Goal: Ask a question: Seek information or help from site administrators or community

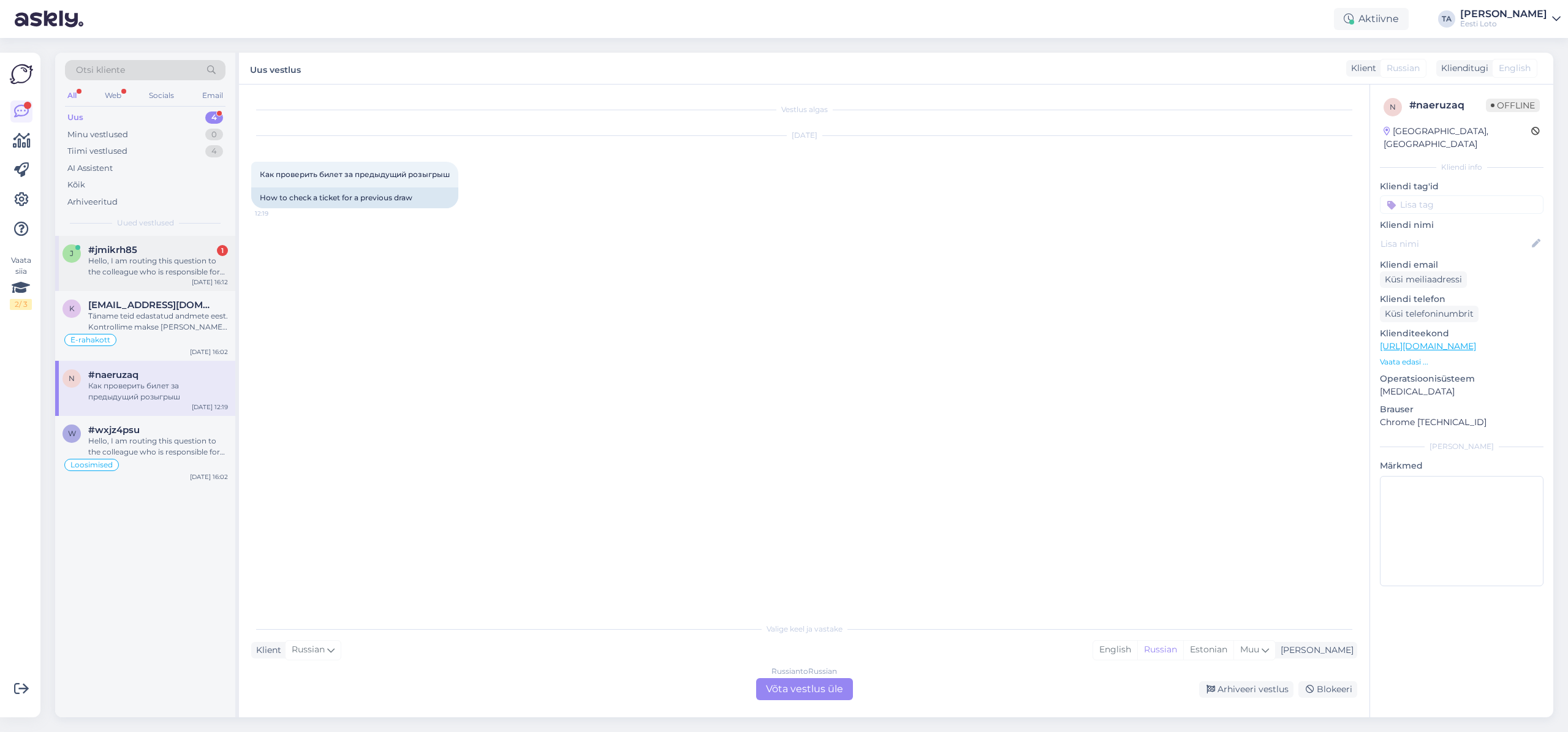
click at [148, 260] on div "Hello, I am routing this question to the colleague who is responsible for this …" at bounding box center [158, 266] width 139 height 22
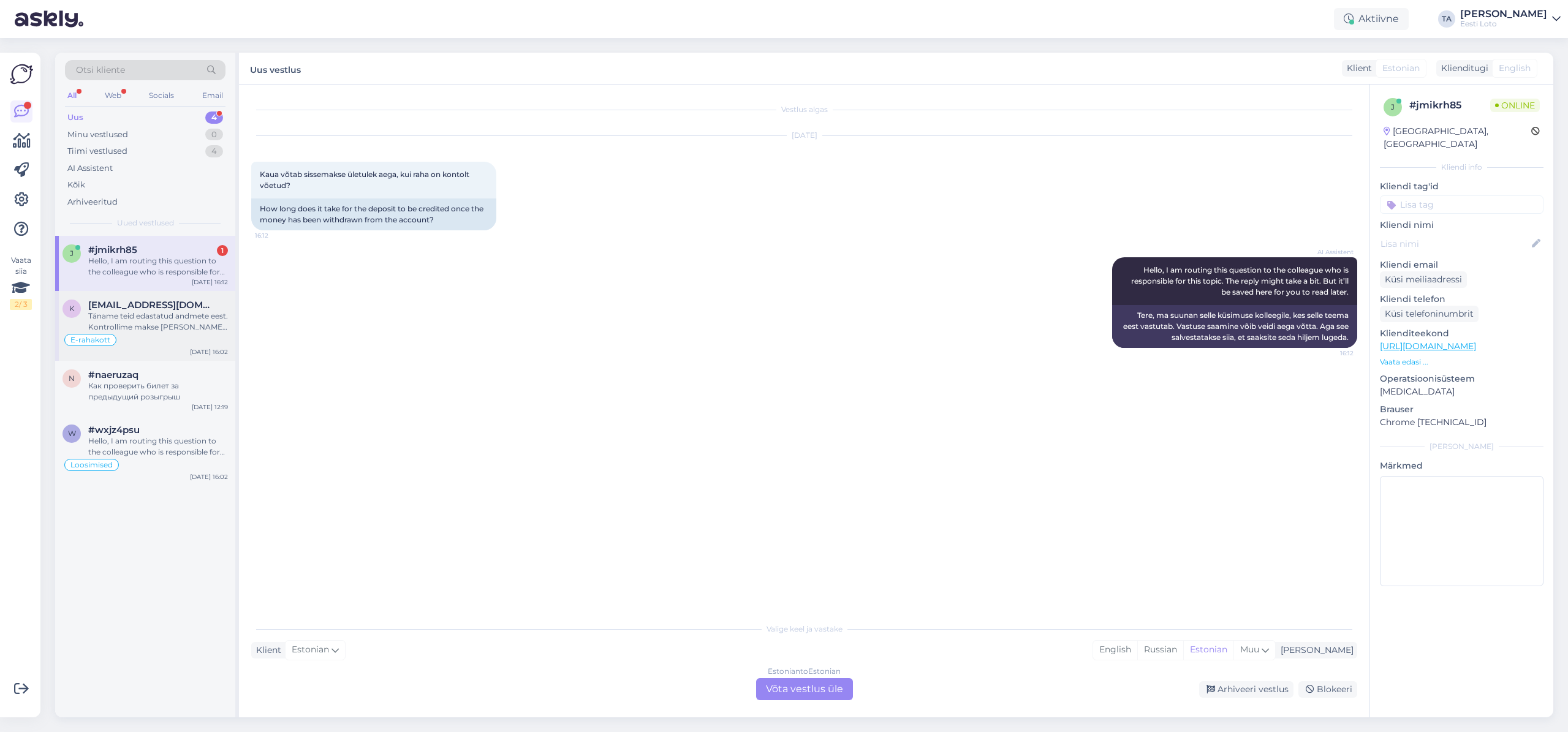
click at [133, 310] on span "[EMAIL_ADDRESS][DOMAIN_NAME]" at bounding box center [152, 305] width 128 height 11
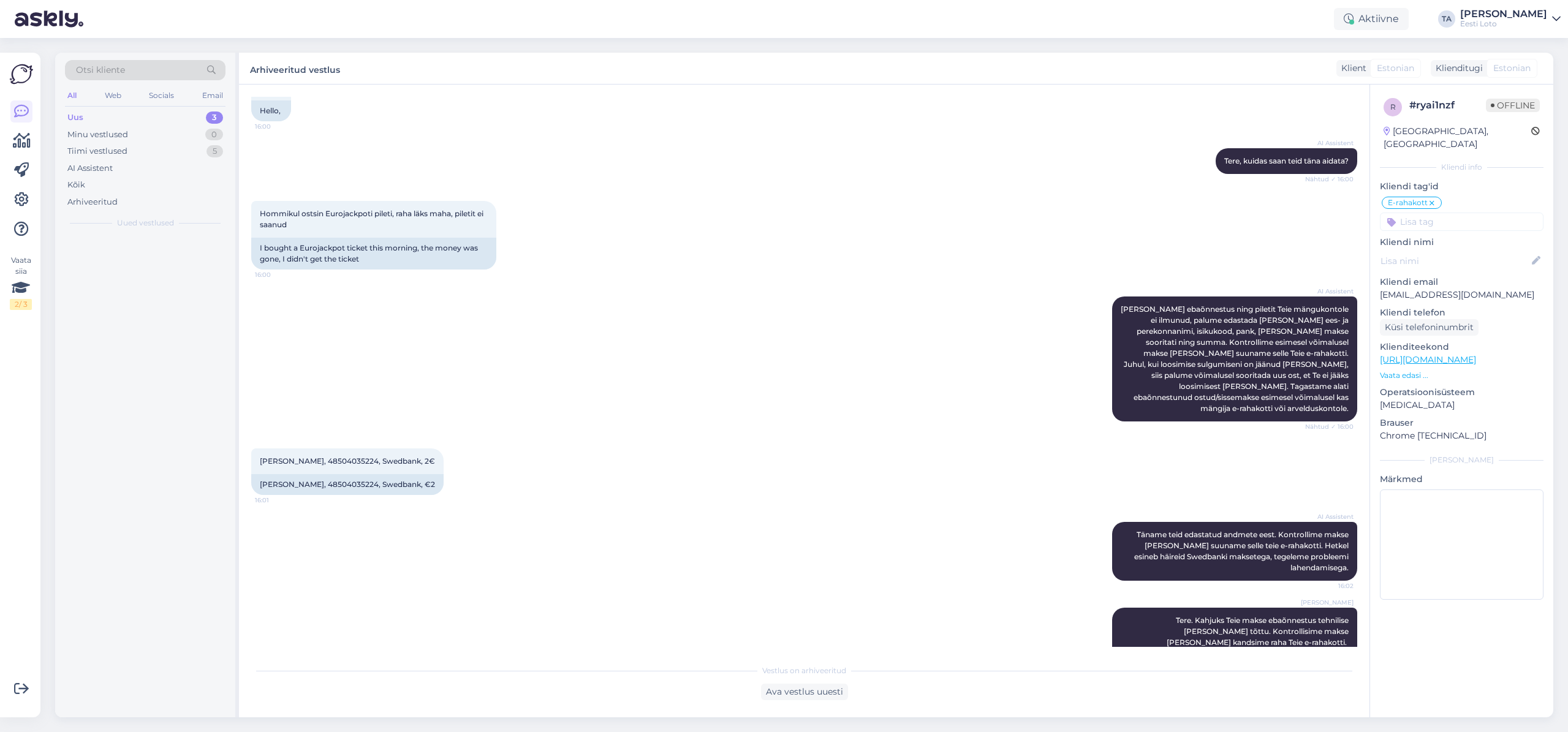
scroll to position [549, 0]
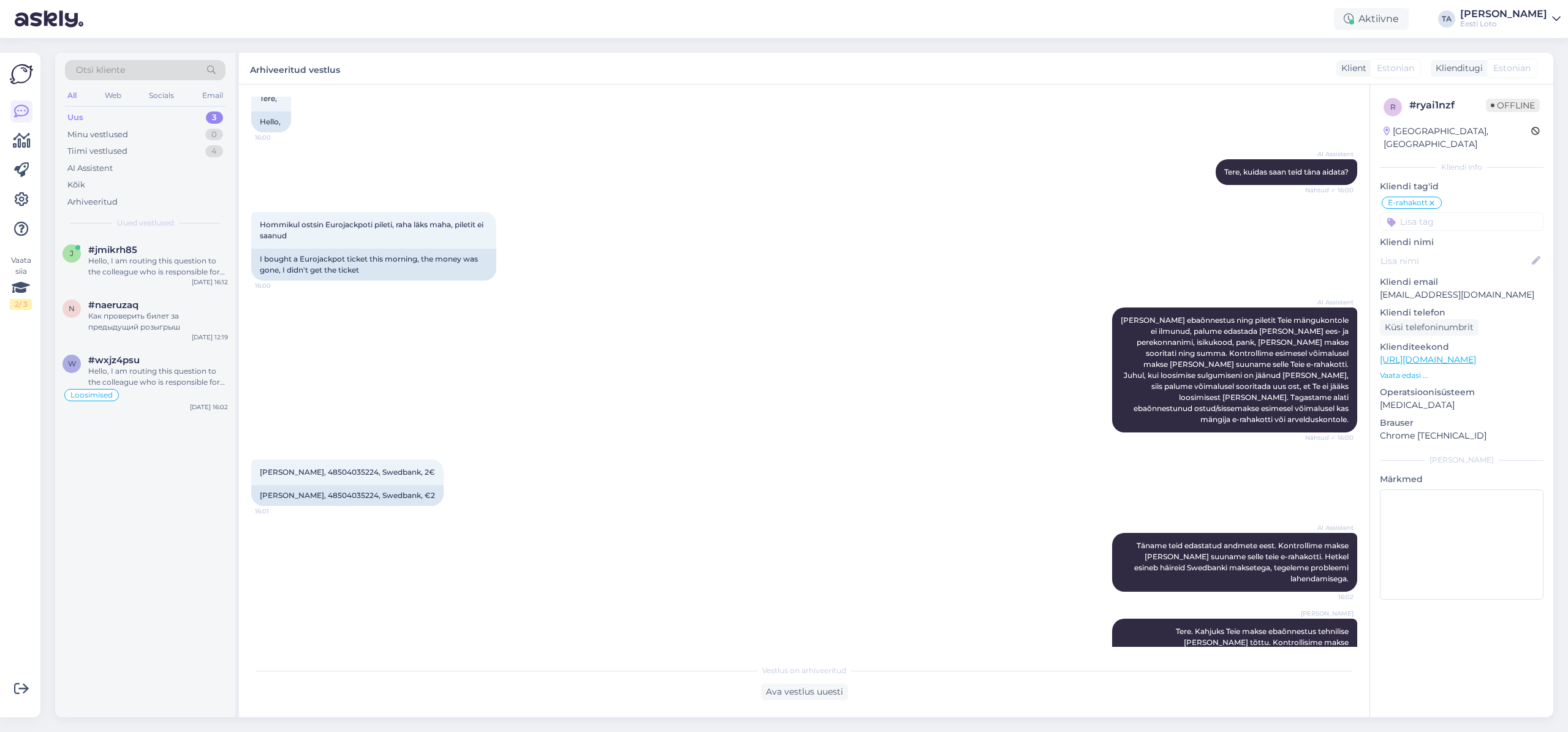
click at [79, 116] on div "Uus" at bounding box center [75, 117] width 16 height 13
click at [134, 320] on div "Как проверить билет за предыдущий розыгрыш" at bounding box center [158, 321] width 139 height 22
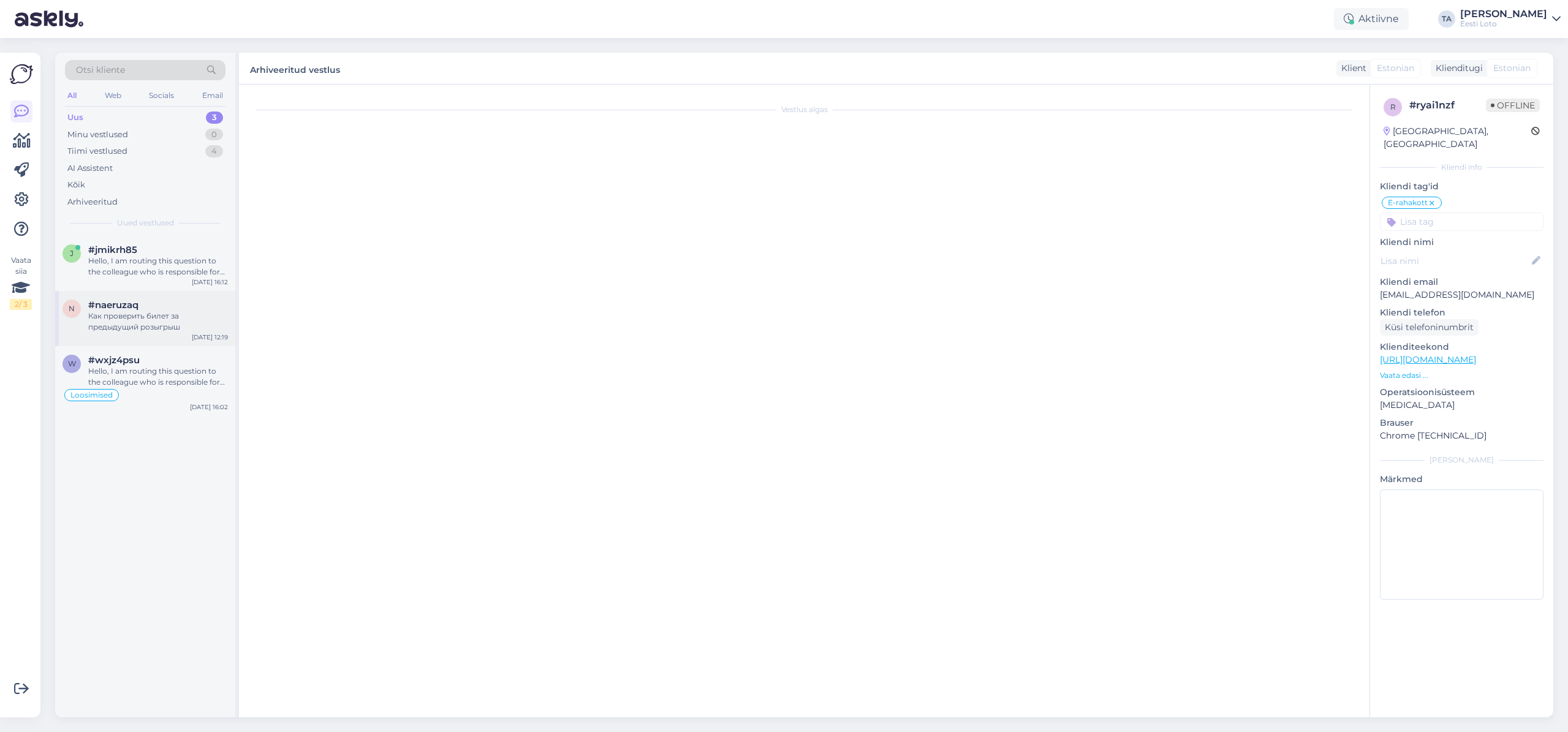
scroll to position [0, 0]
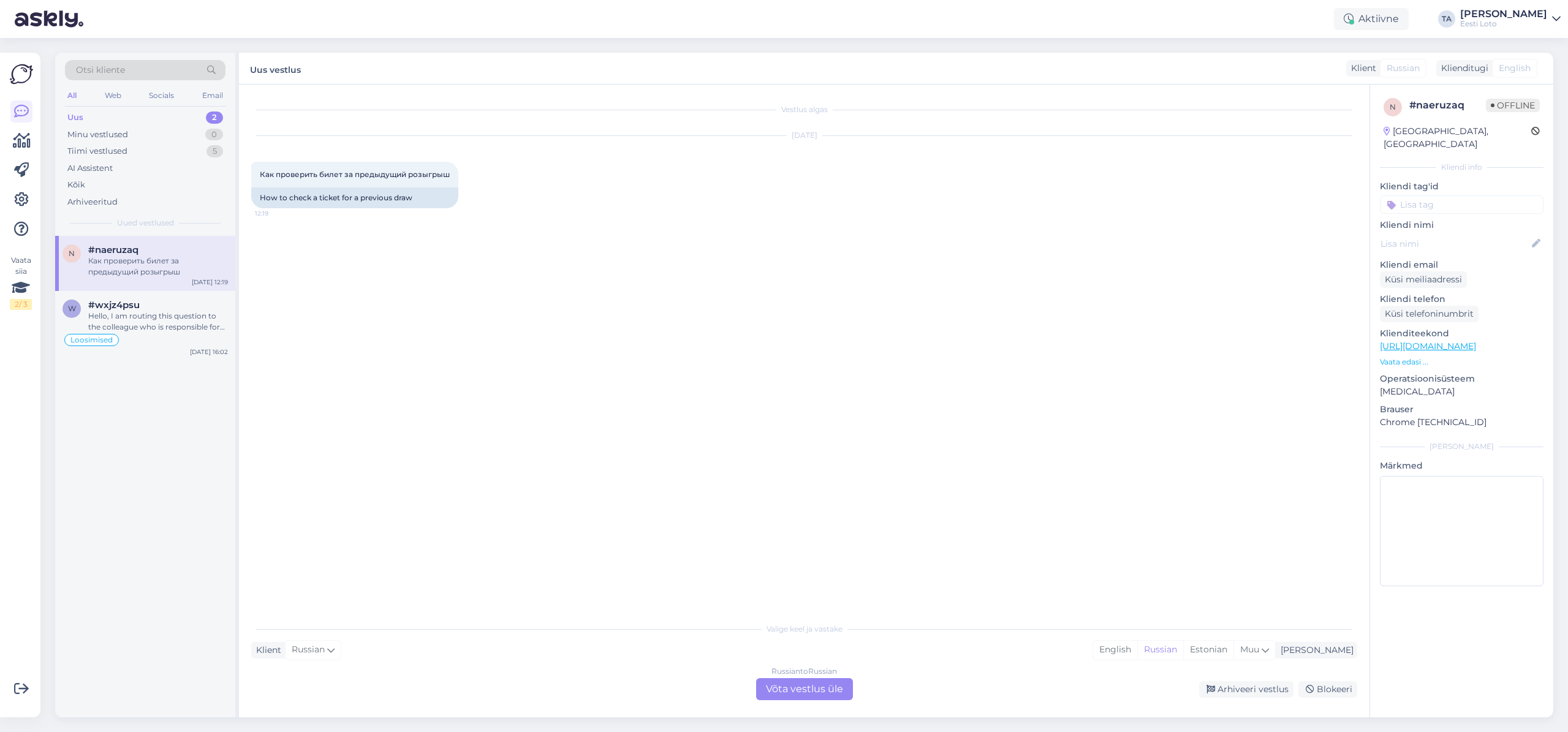
click at [121, 250] on span "#naeruzaq" at bounding box center [114, 249] width 50 height 11
click at [1338, 654] on div "[PERSON_NAME]" at bounding box center [1314, 650] width 78 height 13
type input "est"
click at [1236, 620] on link "Estonian" at bounding box center [1226, 618] width 135 height 19
click at [816, 690] on div "Russian to Estonian Võta vestlus üle" at bounding box center [804, 689] width 97 height 22
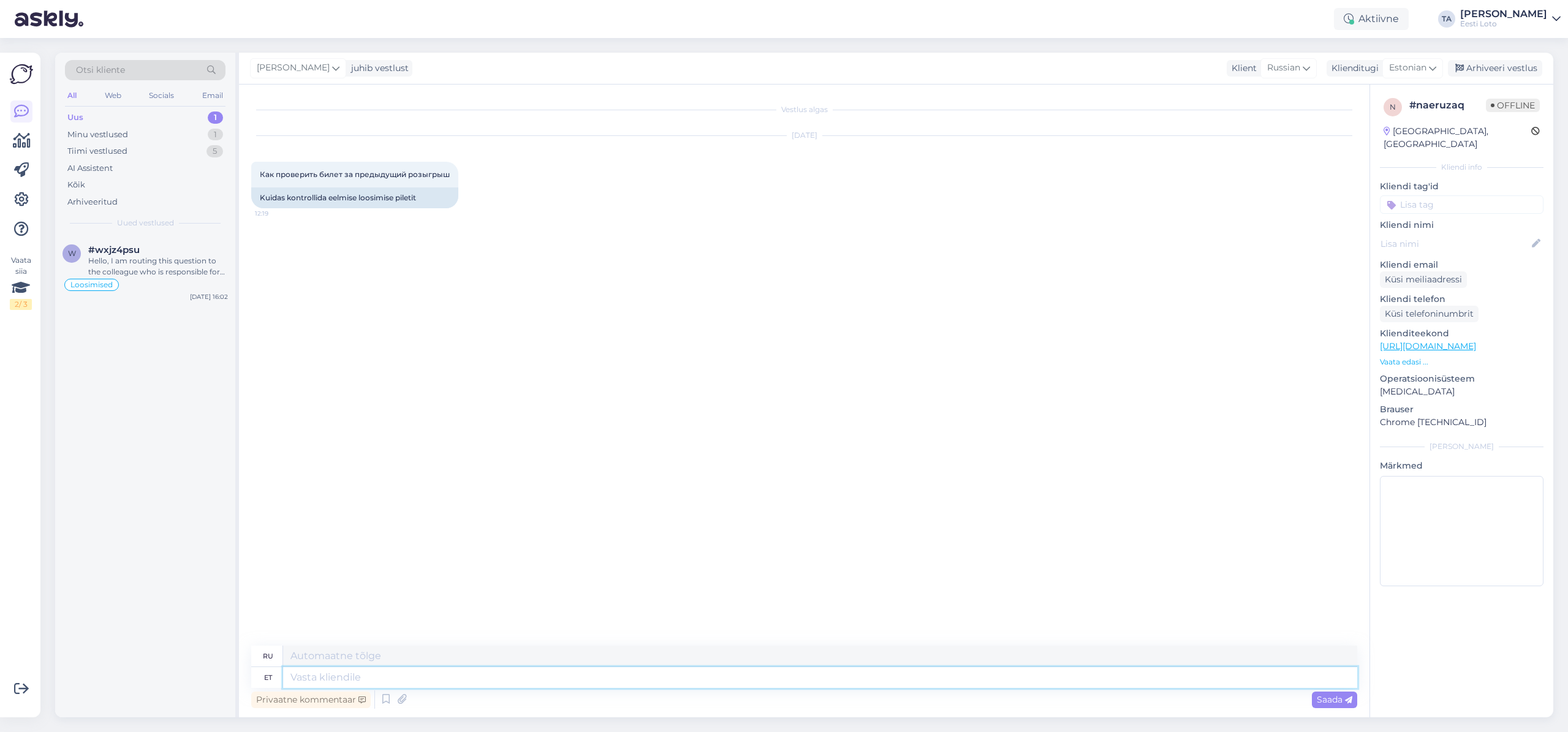
click at [464, 681] on textarea at bounding box center [820, 678] width 1075 height 21
type textarea "Pileti"
type textarea "Билет"
type textarea "Pileti kontrollimiseks"
type textarea "Чтобы проверить билет"
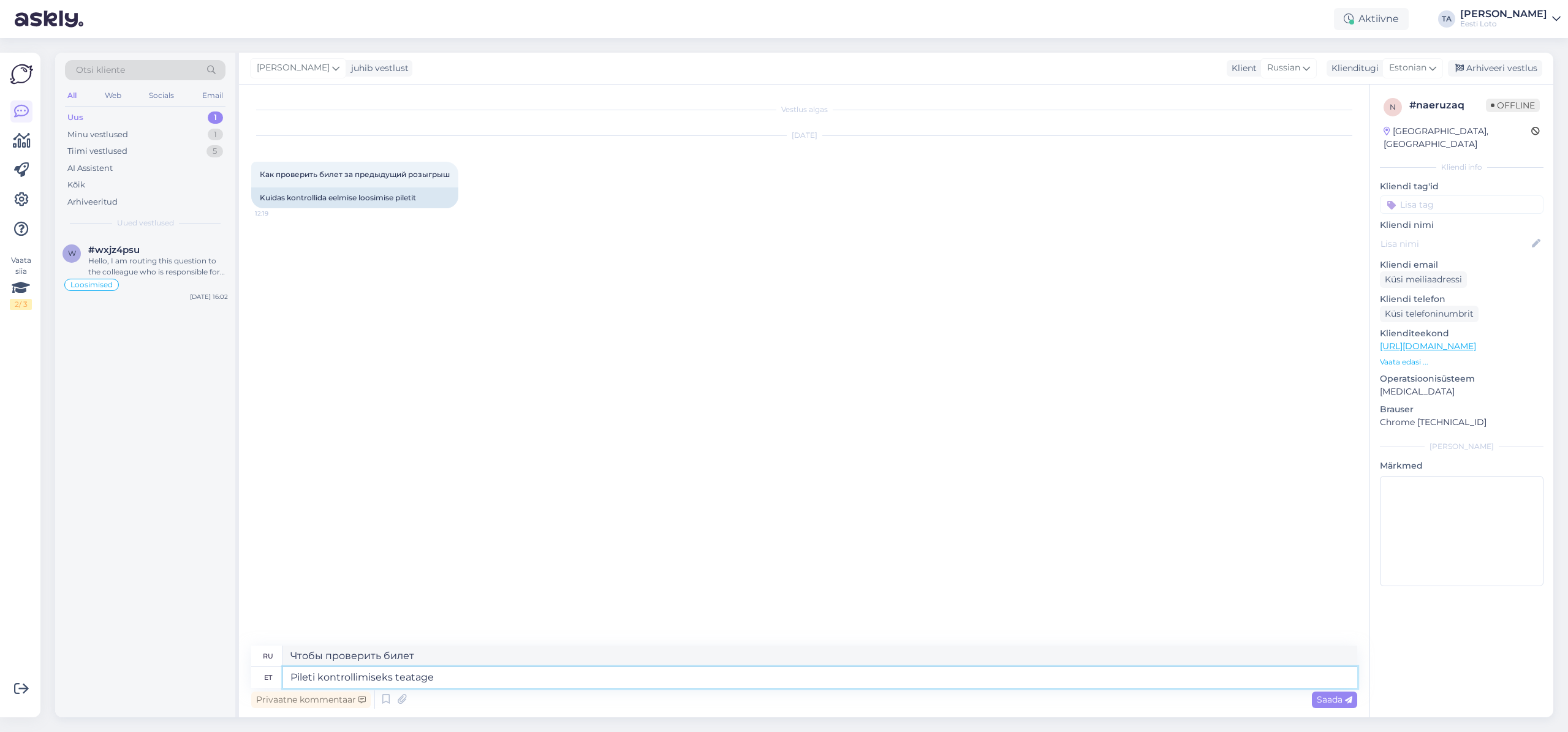
type textarea "Pileti kontrollimiseks teatage e"
type textarea "Чтобы проверить билет, пожалуйста, сообщите"
type textarea "Pileti kontrollimiseks teatage end"
type textarea "Чтобы проверить ваш билет, пожалуйста, сообщите нам."
type textarea "Pileti kontrollimiseks teatage enda"
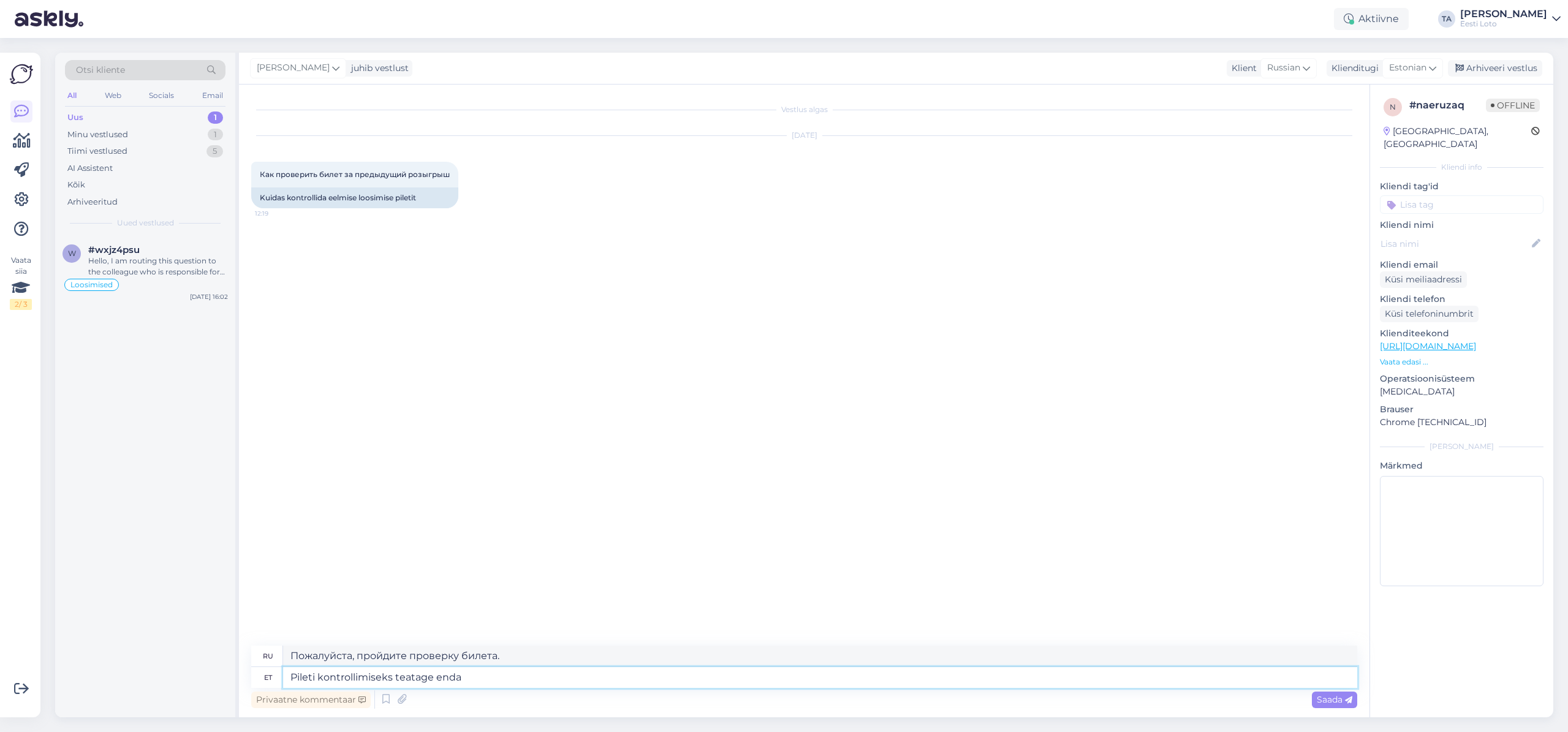
type textarea "Чтобы проверить свой билет, пожалуйста, сообщите о себе."
type textarea "Pileti kontrollimiseks teatage enda isikukood"
type textarea "Для проверки билета, пожалуйста, укажите свой личный идентификационный номер."
type textarea "Pileti kontrollimiseks teatage enda isikukood ja"
type textarea "Чтобы проверить свой билет, укажите, пожалуйста, свой личный идентификационный …"
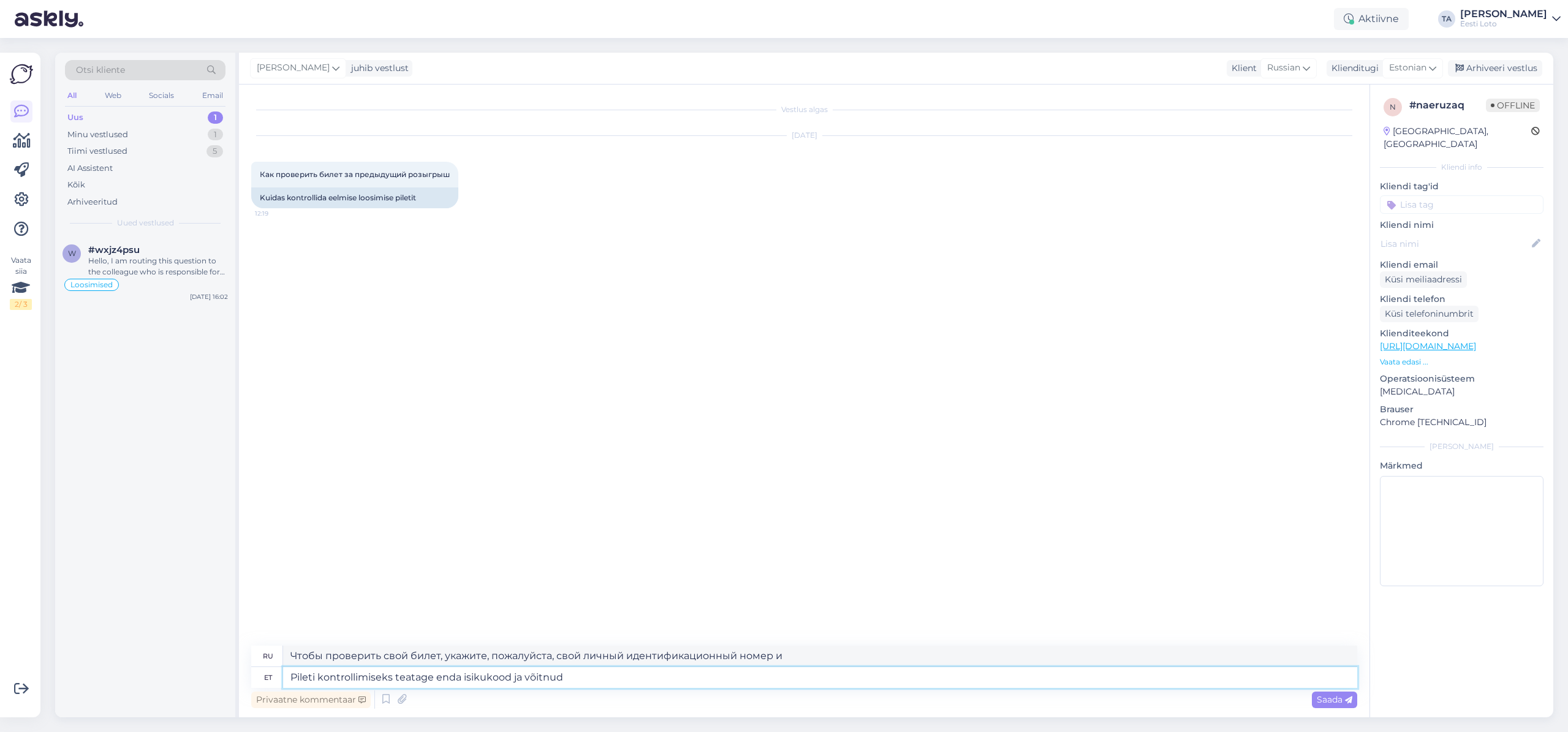
type textarea "Pileti kontrollimiseks teatage enda isikukood ja võitnud p"
type textarea "Для проверки билета, пожалуйста, укажите свой личный идентификационный номер и …"
type textarea "Pileti kontrollimiseks teatage enda isikukood ja võitnud pileti n"
type textarea "Для проверки вашего билета, пожалуйста, укажите ваш личный идентификационный но…"
type textarea "Pileti kontrollimiseks teatage enda isikukood ja võitnud pileti number."
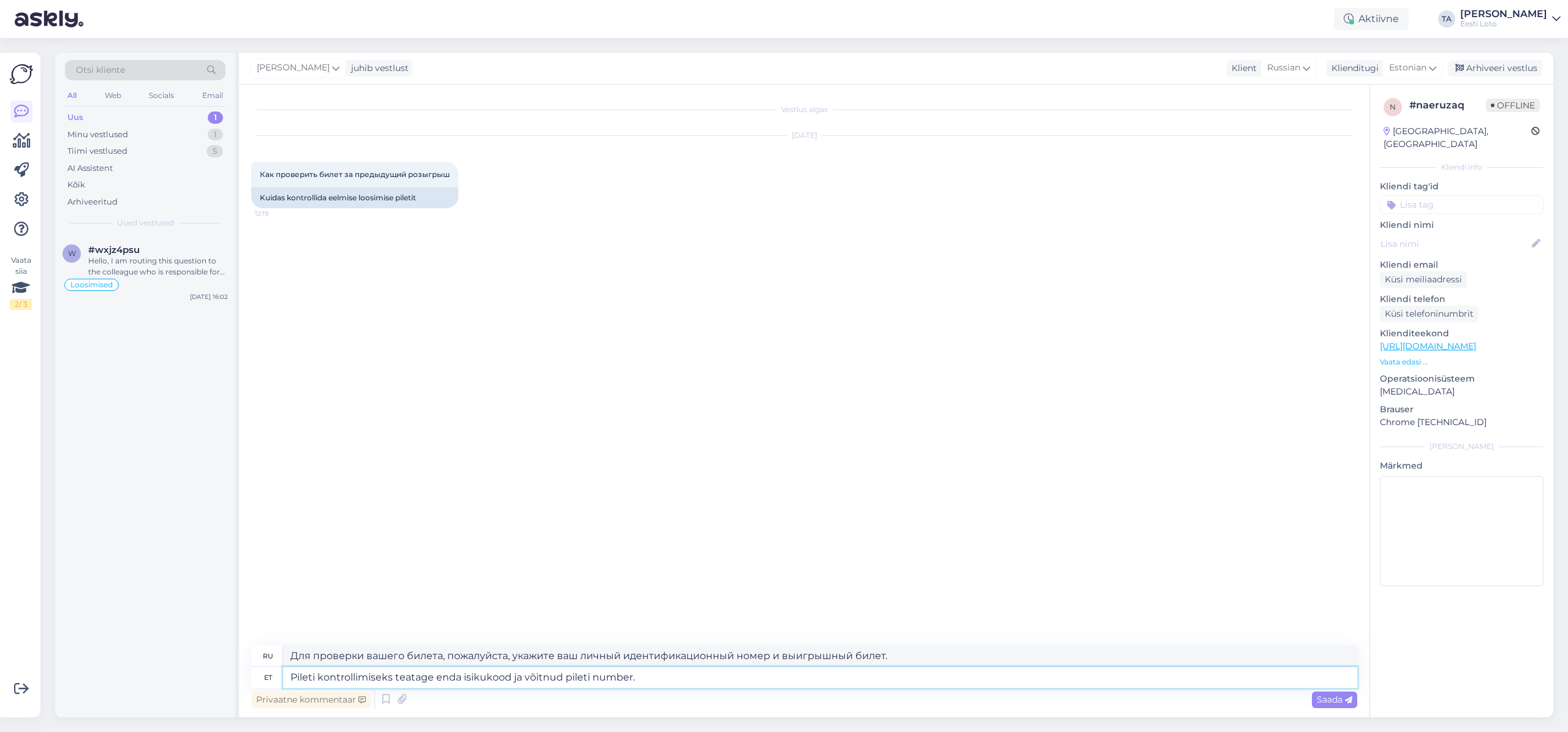
type textarea "Для проверки вашего билета, пожалуйста, укажите ваш личный идентификационный но…"
type textarea "Pileti kontrollimiseks teatage enda isikukood ja võitnud pileti number."
click at [1338, 698] on span "Saada" at bounding box center [1334, 699] width 36 height 11
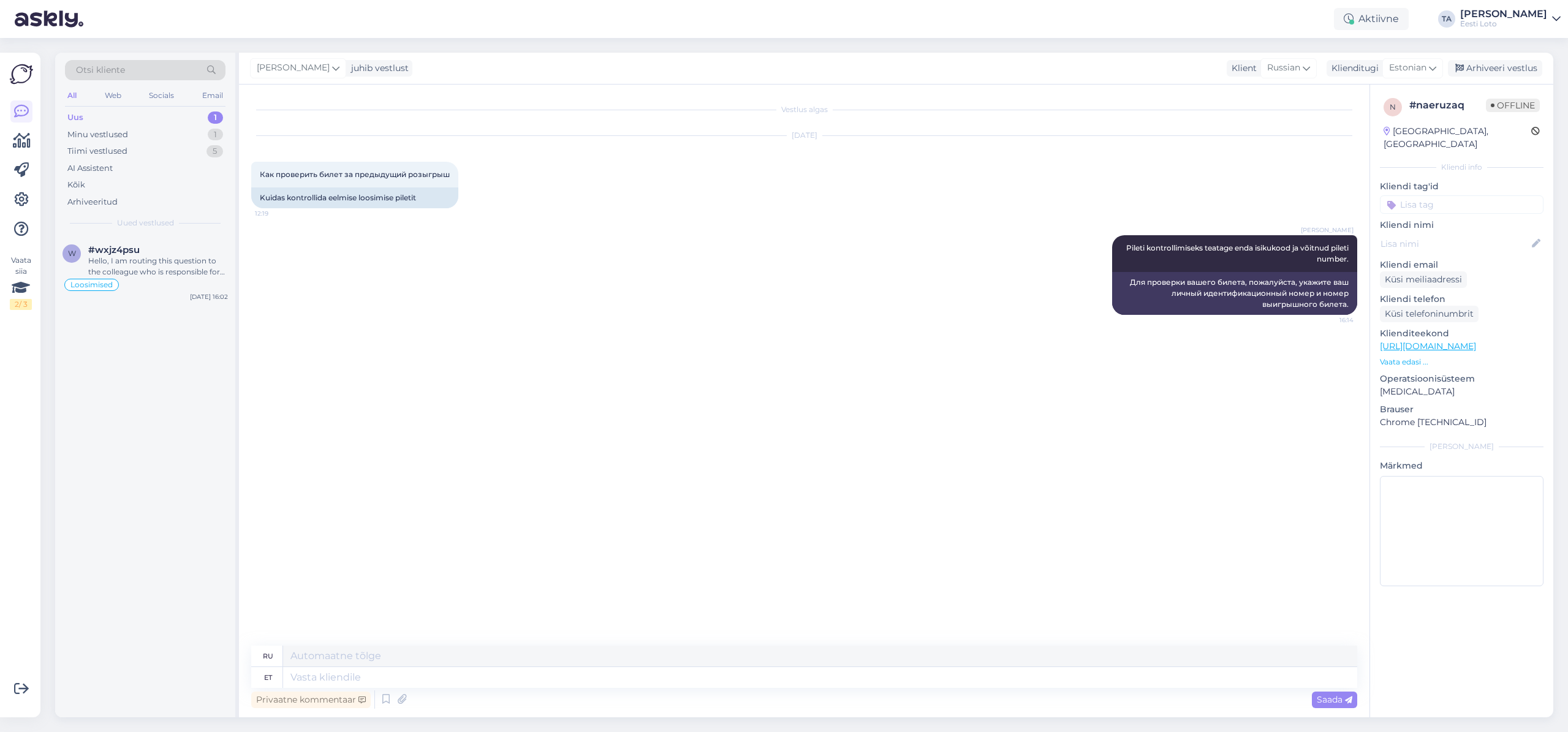
click at [1420, 234] on div at bounding box center [1462, 243] width 164 height 19
click at [1422, 199] on input at bounding box center [1462, 204] width 164 height 18
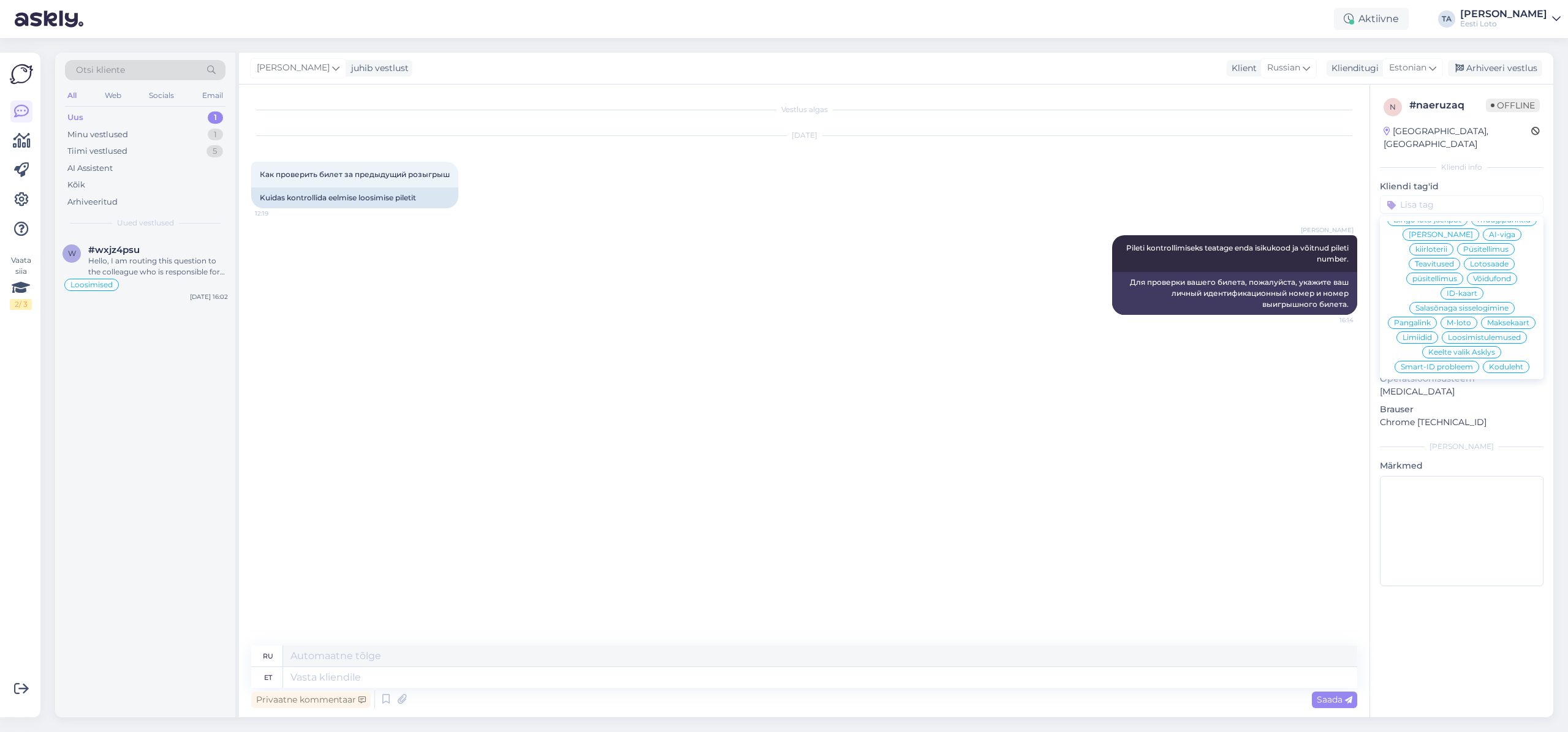
scroll to position [156, 0]
click at [1455, 329] on span "Loosimistulemused" at bounding box center [1485, 333] width 73 height 8
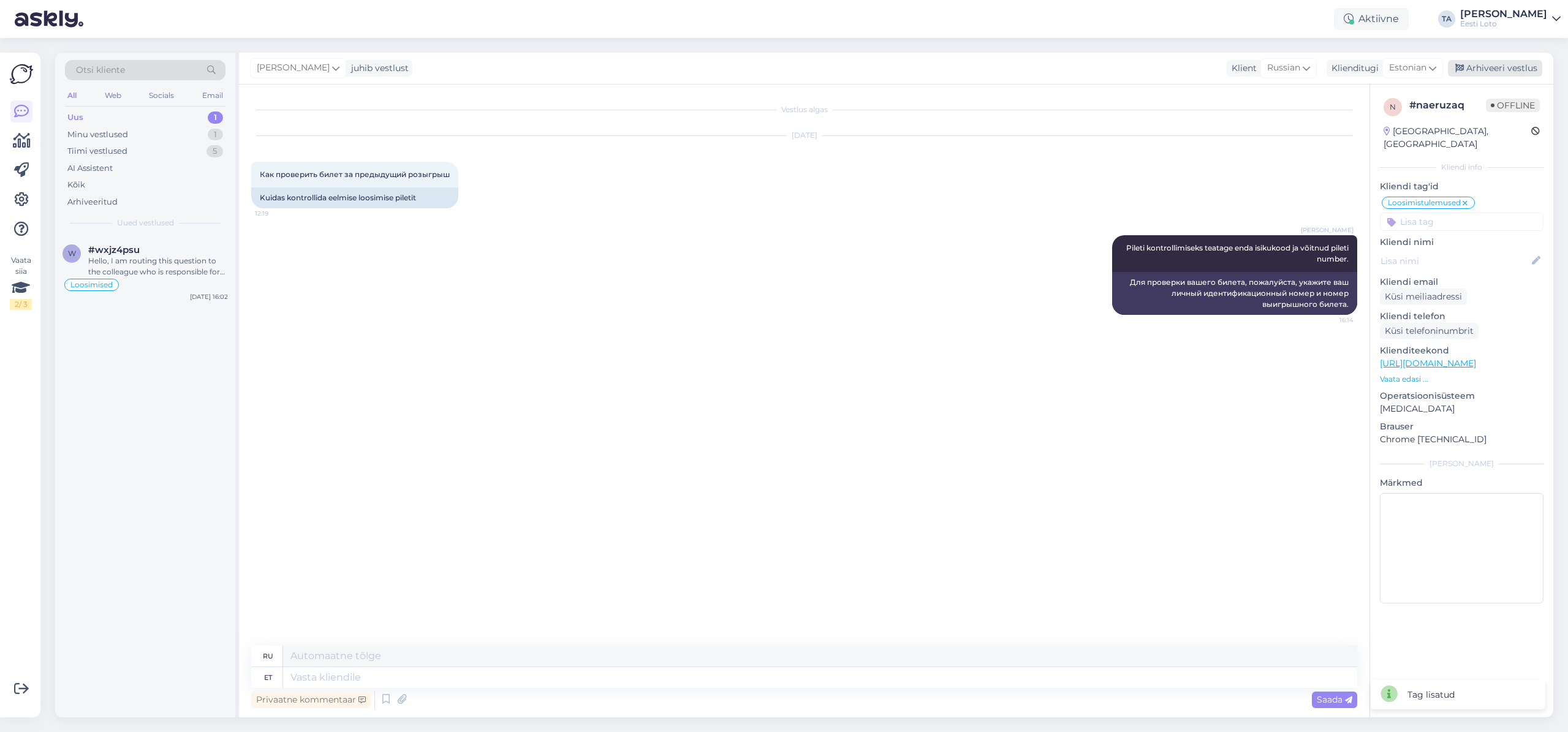
click at [1482, 67] on div "Arhiveeri vestlus" at bounding box center [1496, 67] width 94 height 16
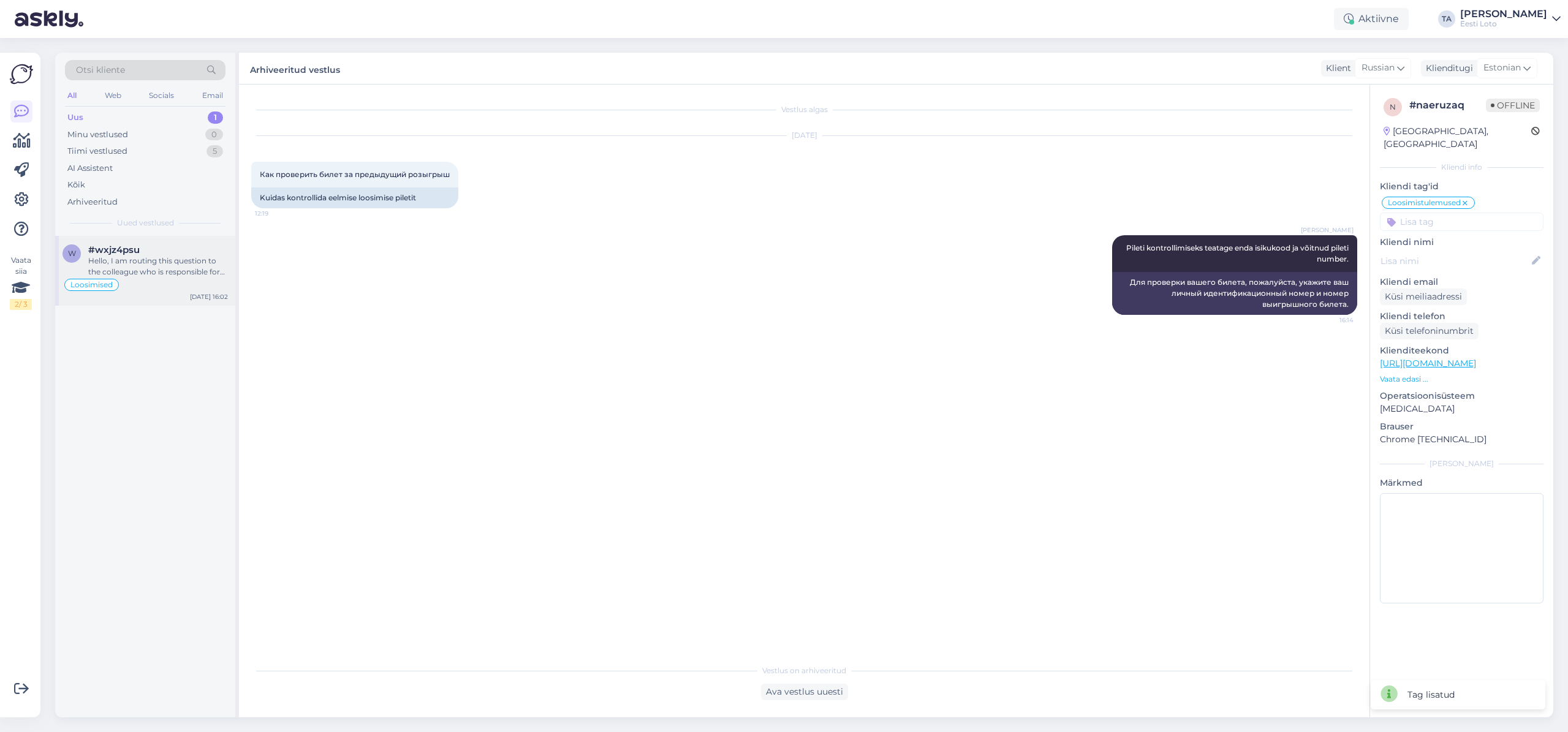
click at [173, 257] on div "Hello, I am routing this question to the colleague who is responsible for this …" at bounding box center [158, 266] width 139 height 22
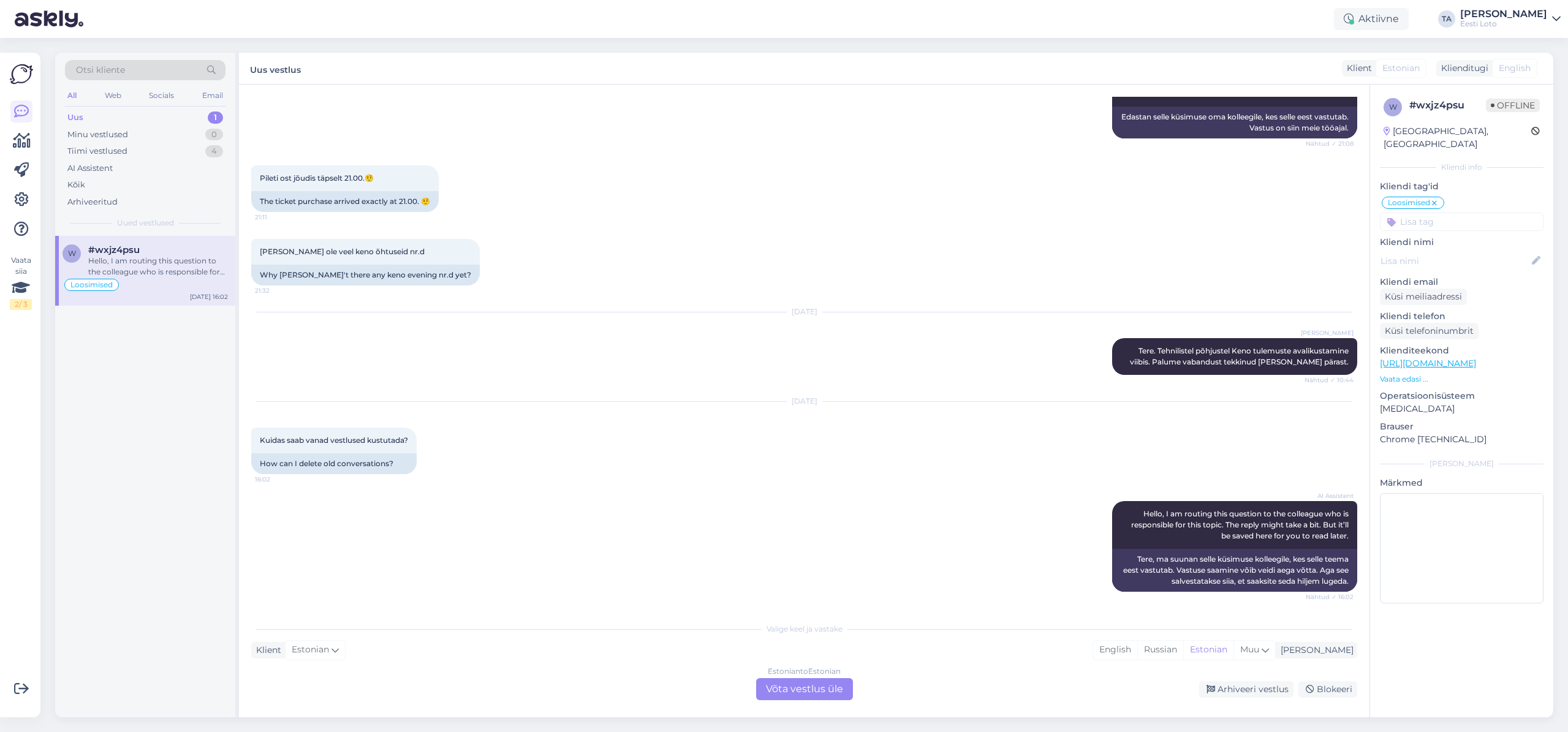
click at [73, 113] on div "Uus" at bounding box center [75, 117] width 16 height 13
click at [105, 251] on span "#jmikrh85" at bounding box center [113, 249] width 49 height 11
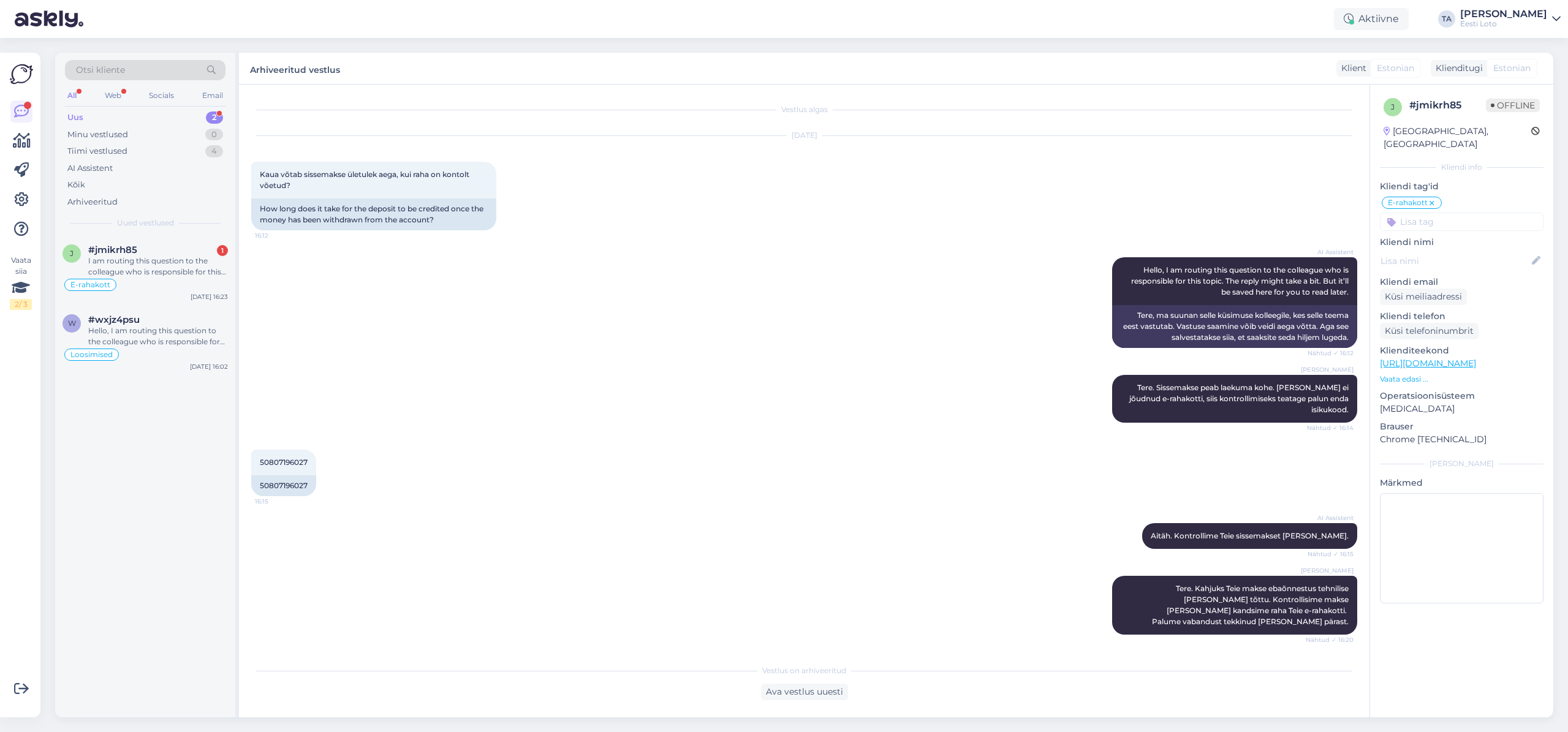
scroll to position [204, 0]
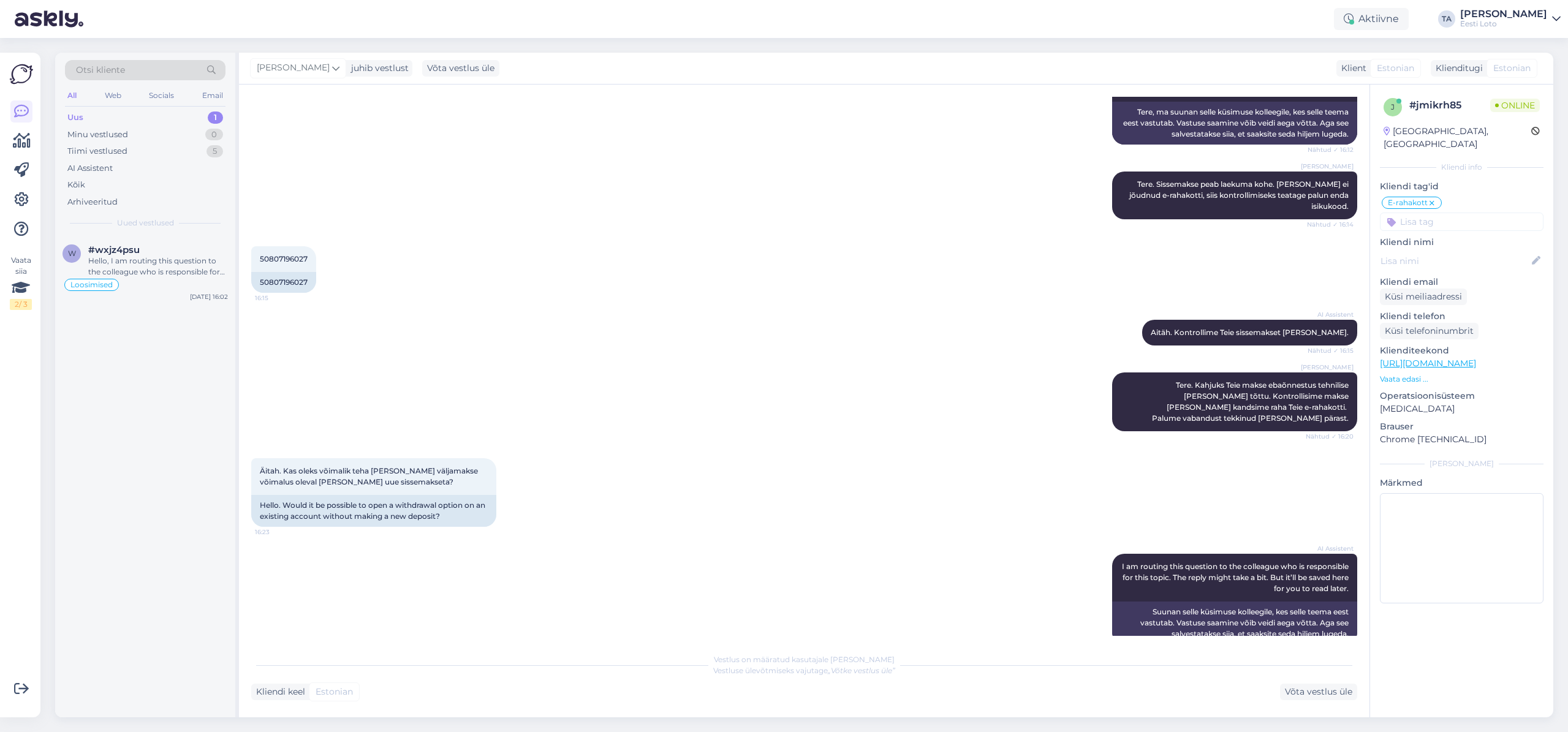
click at [77, 114] on div "Uus" at bounding box center [75, 117] width 16 height 13
click at [78, 118] on div "Uus" at bounding box center [75, 117] width 16 height 13
click at [128, 258] on div "Hello, I am routing this question to the colleague who is responsible for this …" at bounding box center [158, 266] width 139 height 22
